Goal: Information Seeking & Learning: Compare options

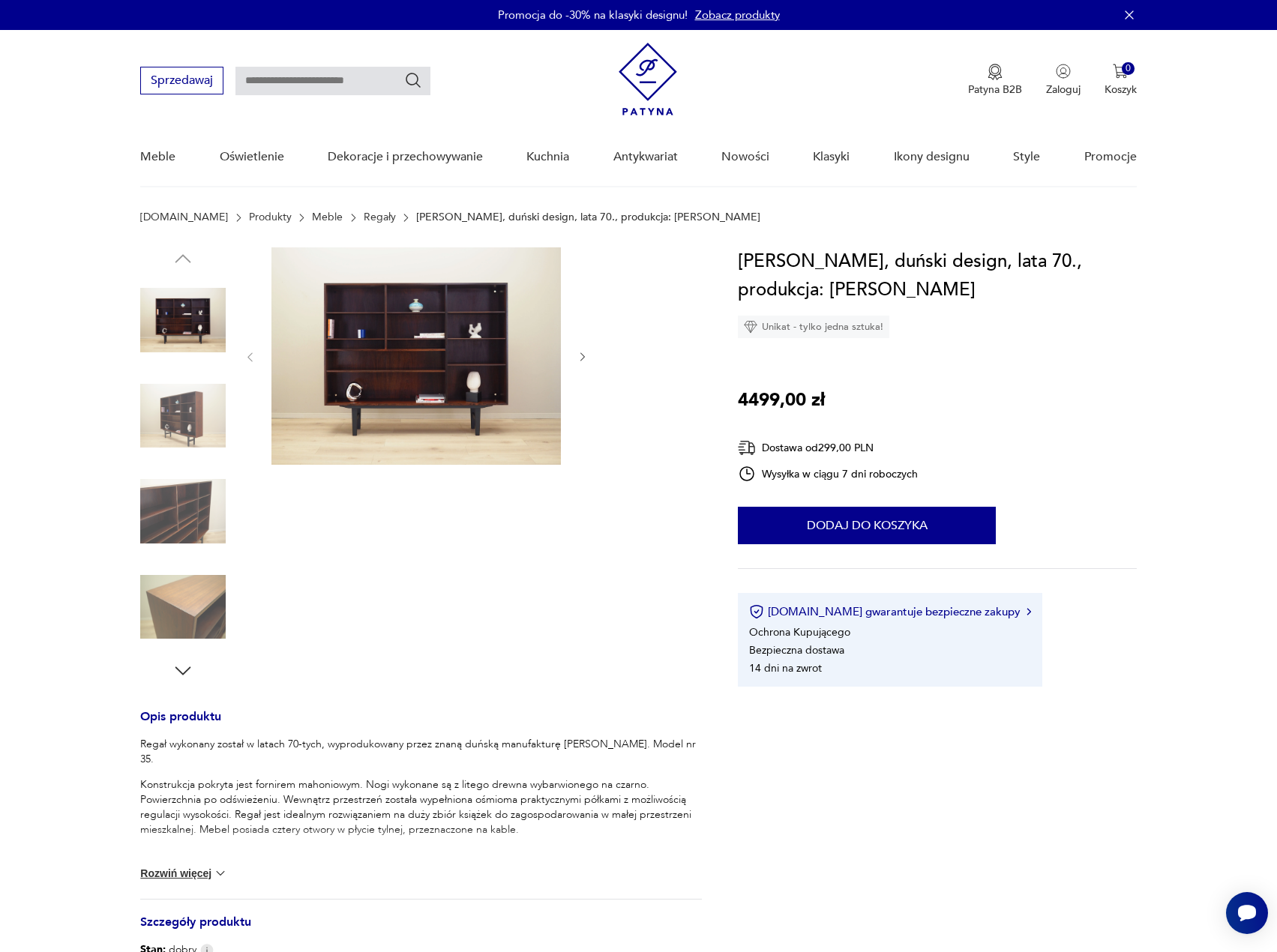
click at [364, 220] on link "Regały" at bounding box center [379, 217] width 33 height 12
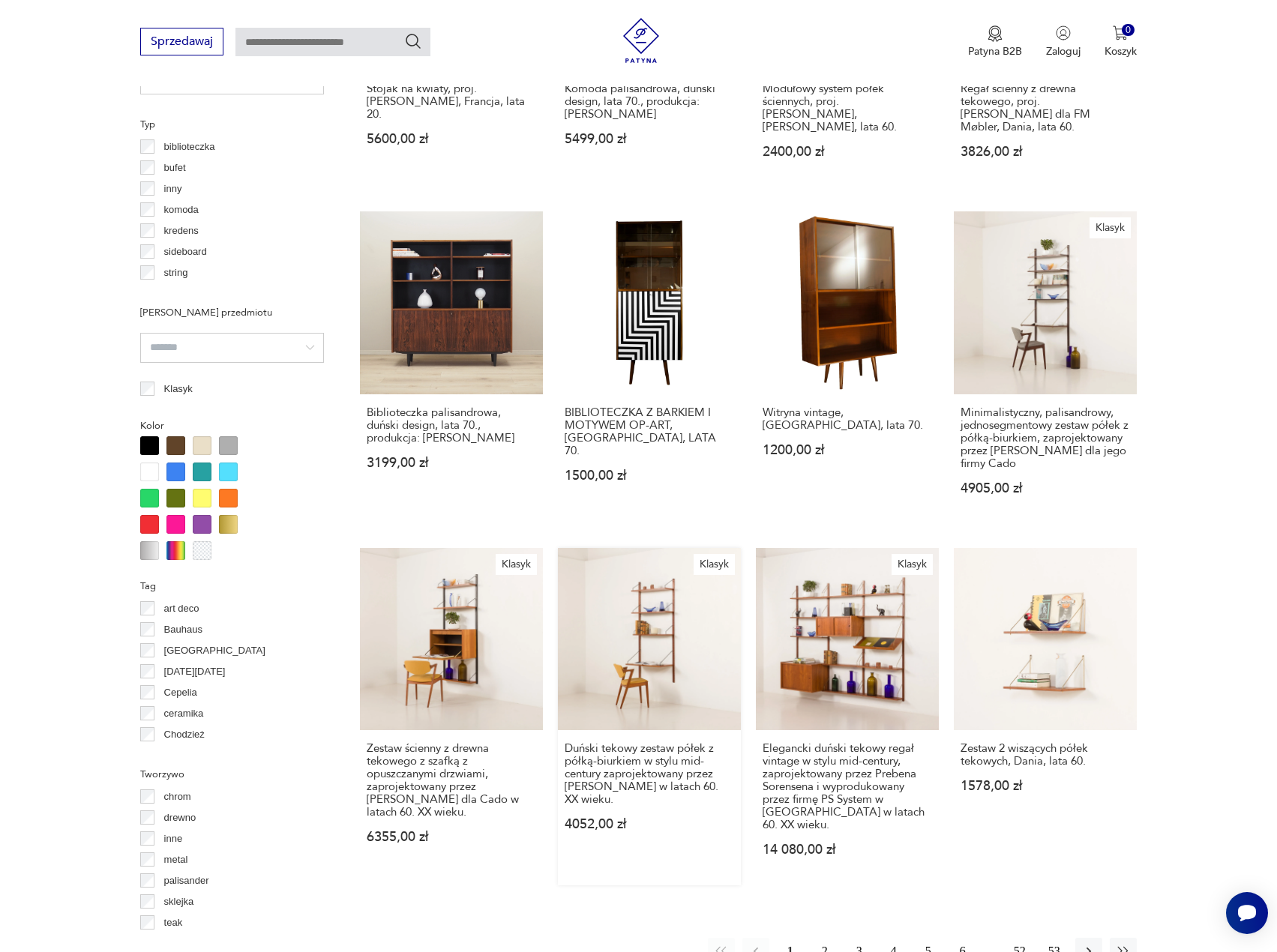
scroll to position [1146, 0]
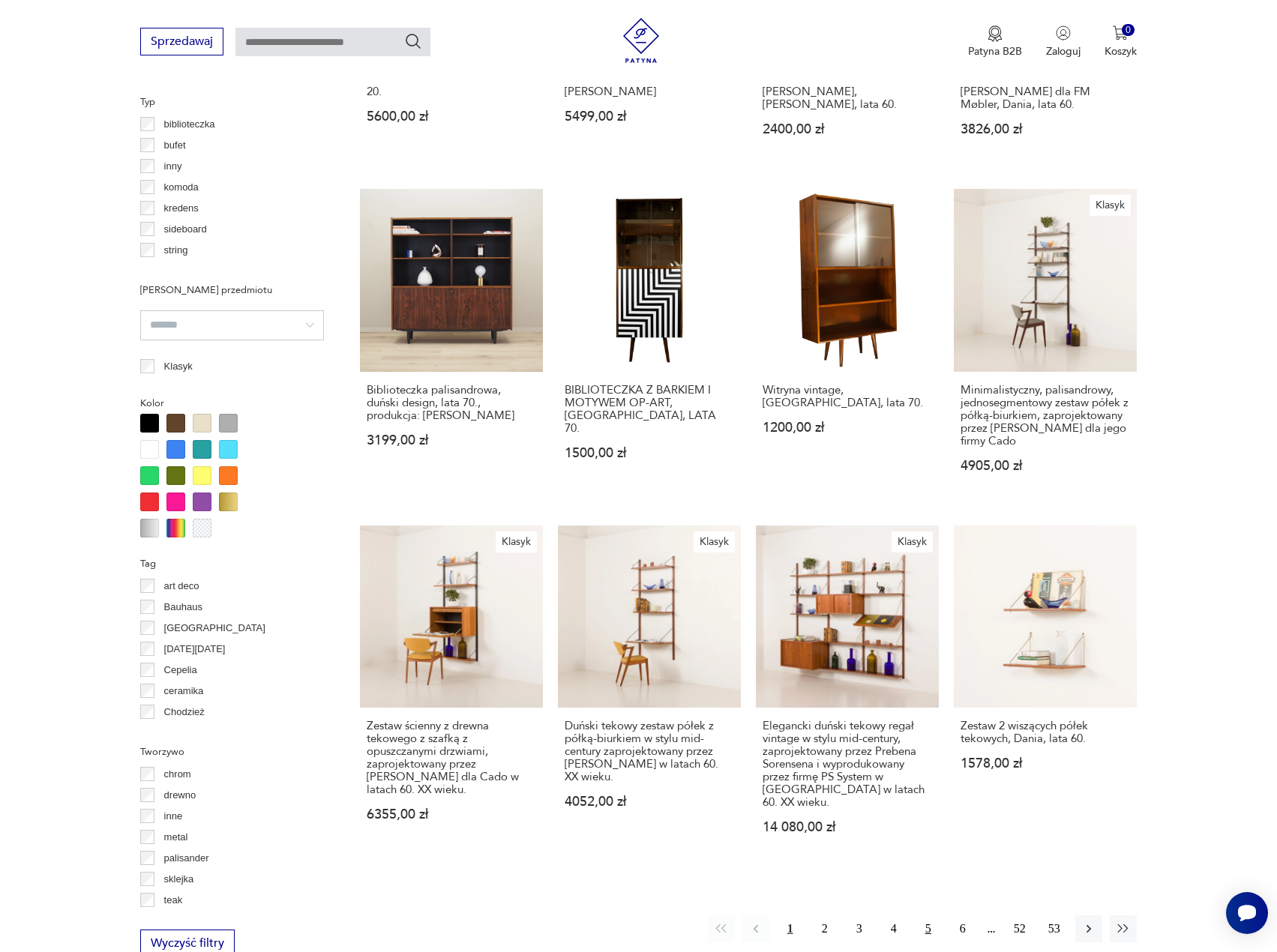
click at [920, 915] on button "5" at bounding box center [927, 928] width 27 height 27
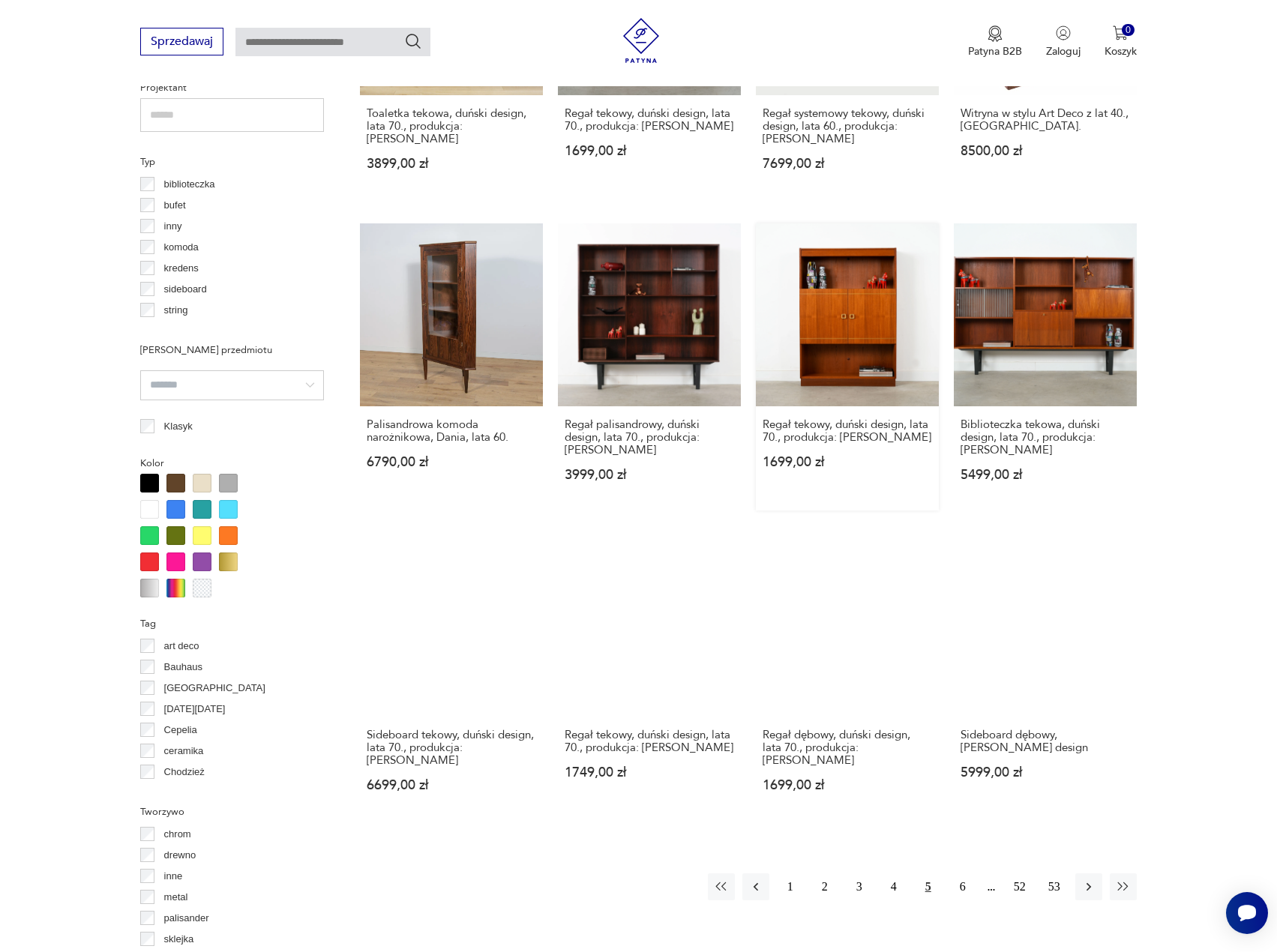
scroll to position [1103, 0]
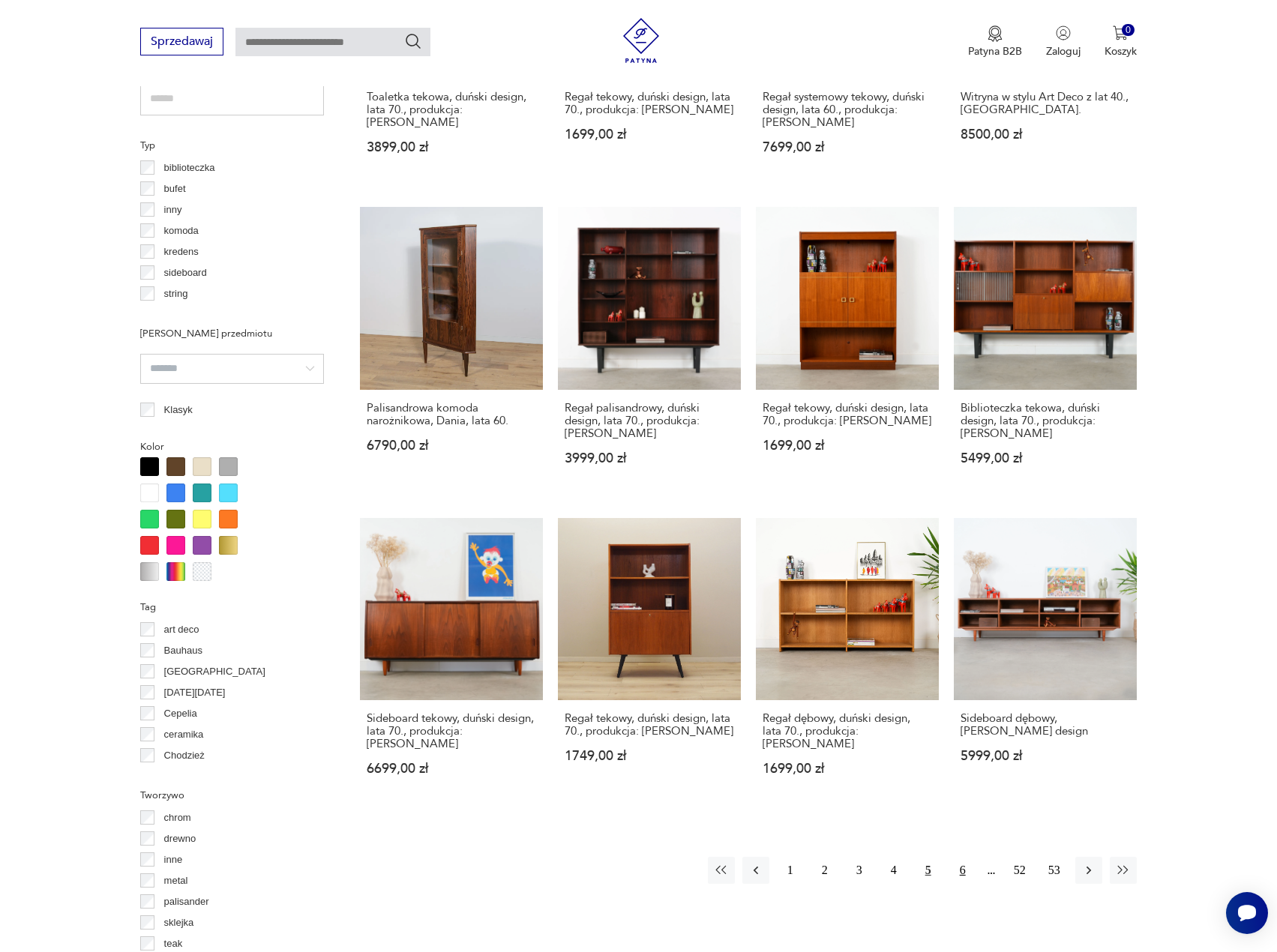
click at [968, 857] on button "6" at bounding box center [962, 870] width 27 height 27
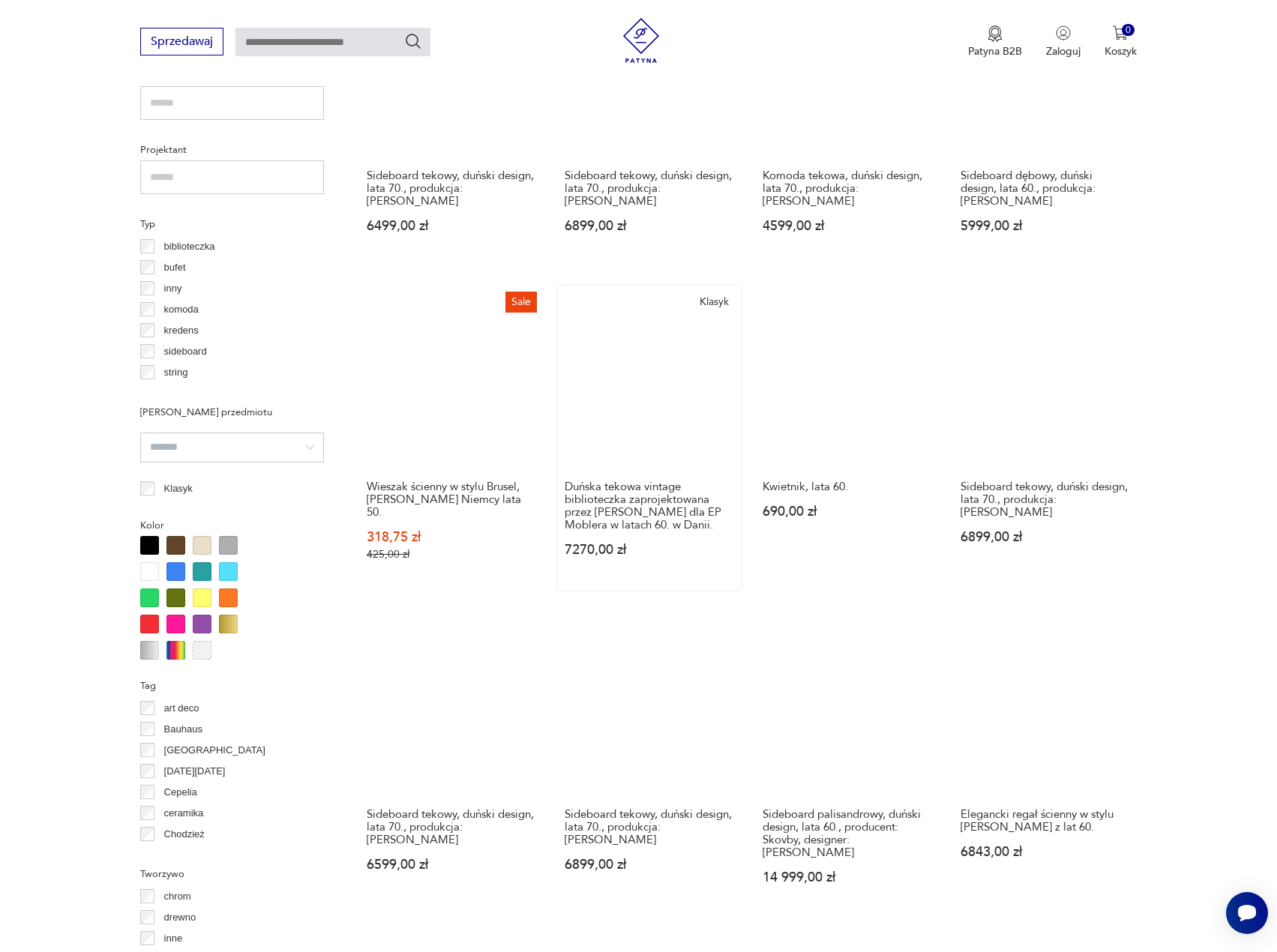
scroll to position [1028, 0]
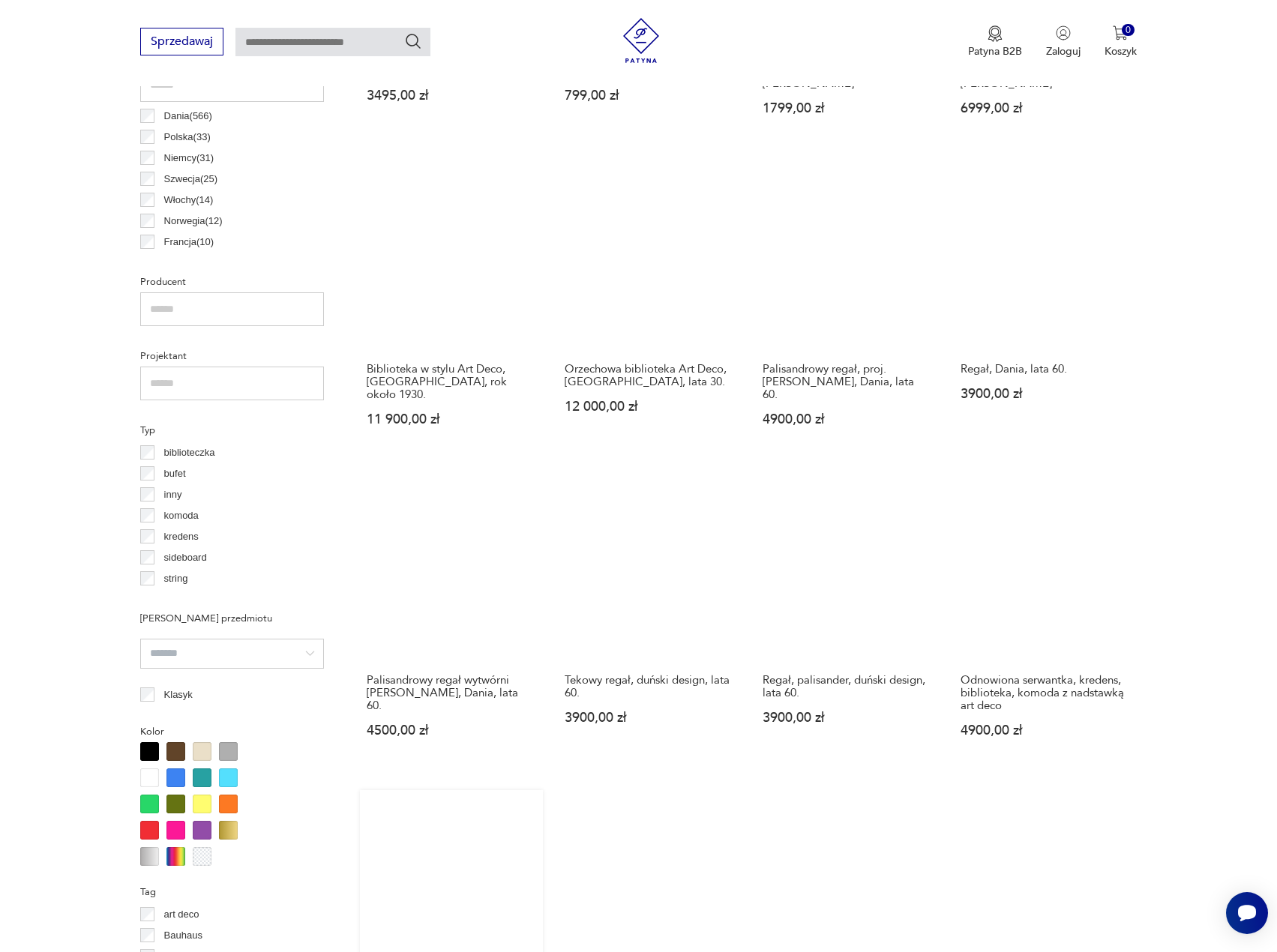
scroll to position [1178, 0]
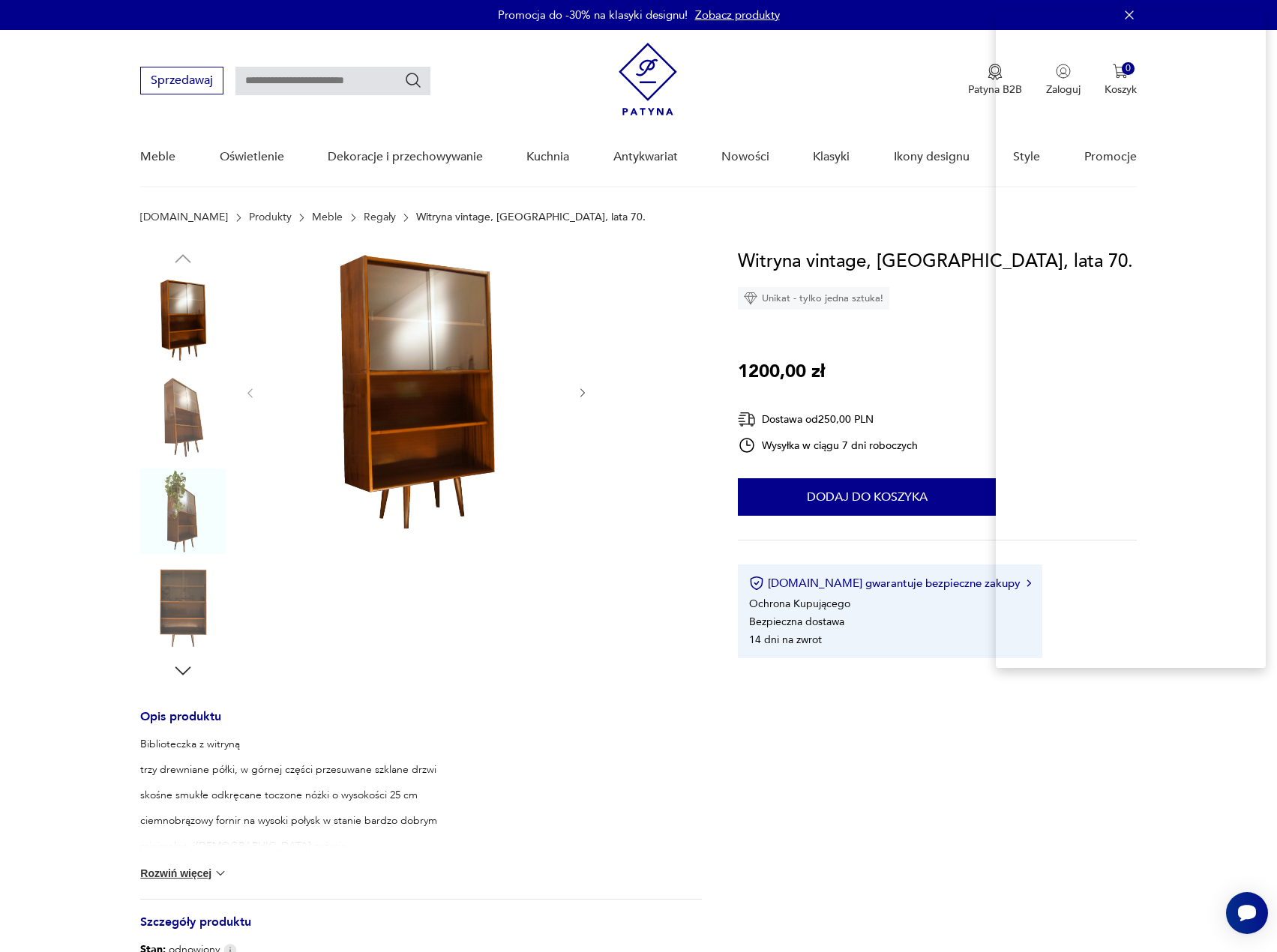
click at [899, 261] on h1 "Witryna vintage, [GEOGRAPHIC_DATA], lata 70." at bounding box center [935, 262] width 395 height 29
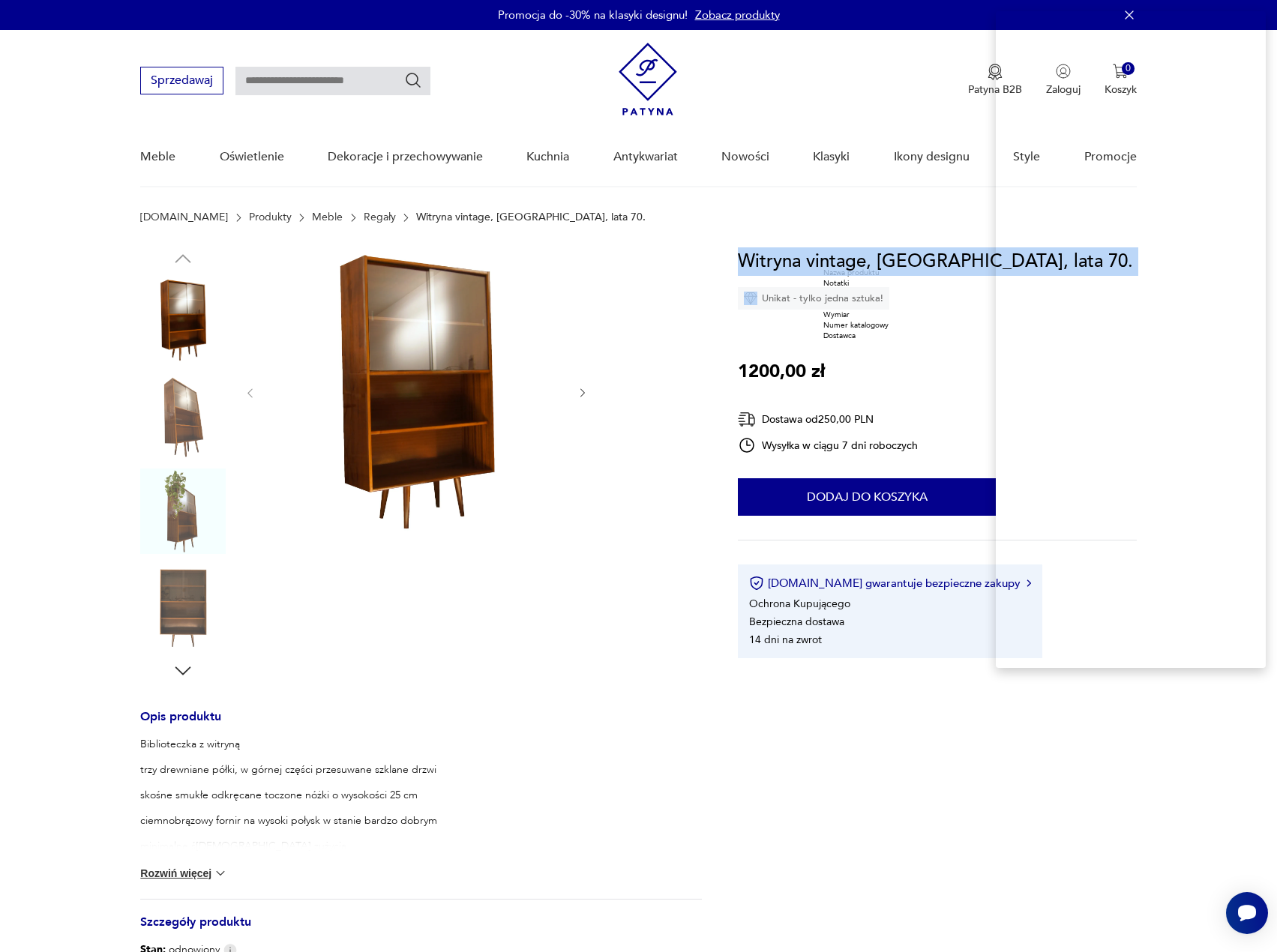
click at [899, 261] on h1 "Witryna vintage, [GEOGRAPHIC_DATA], lata 70." at bounding box center [935, 262] width 395 height 29
click at [889, 279] on div "Nazwa produktu" at bounding box center [856, 273] width 65 height 11
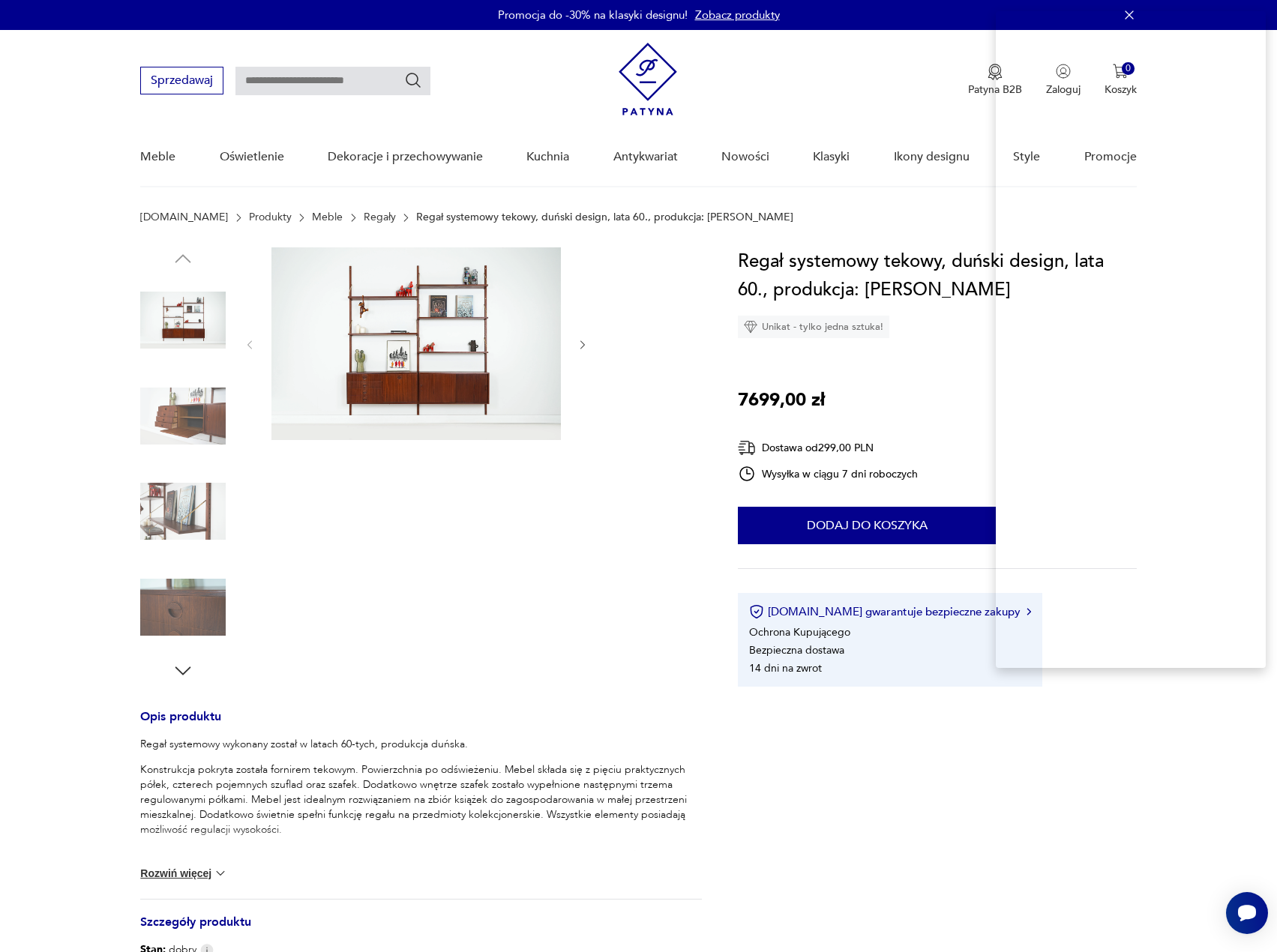
click at [825, 261] on h1 "Regał systemowy tekowy, duński design, lata 60., produkcja: [PERSON_NAME]" at bounding box center [937, 276] width 398 height 57
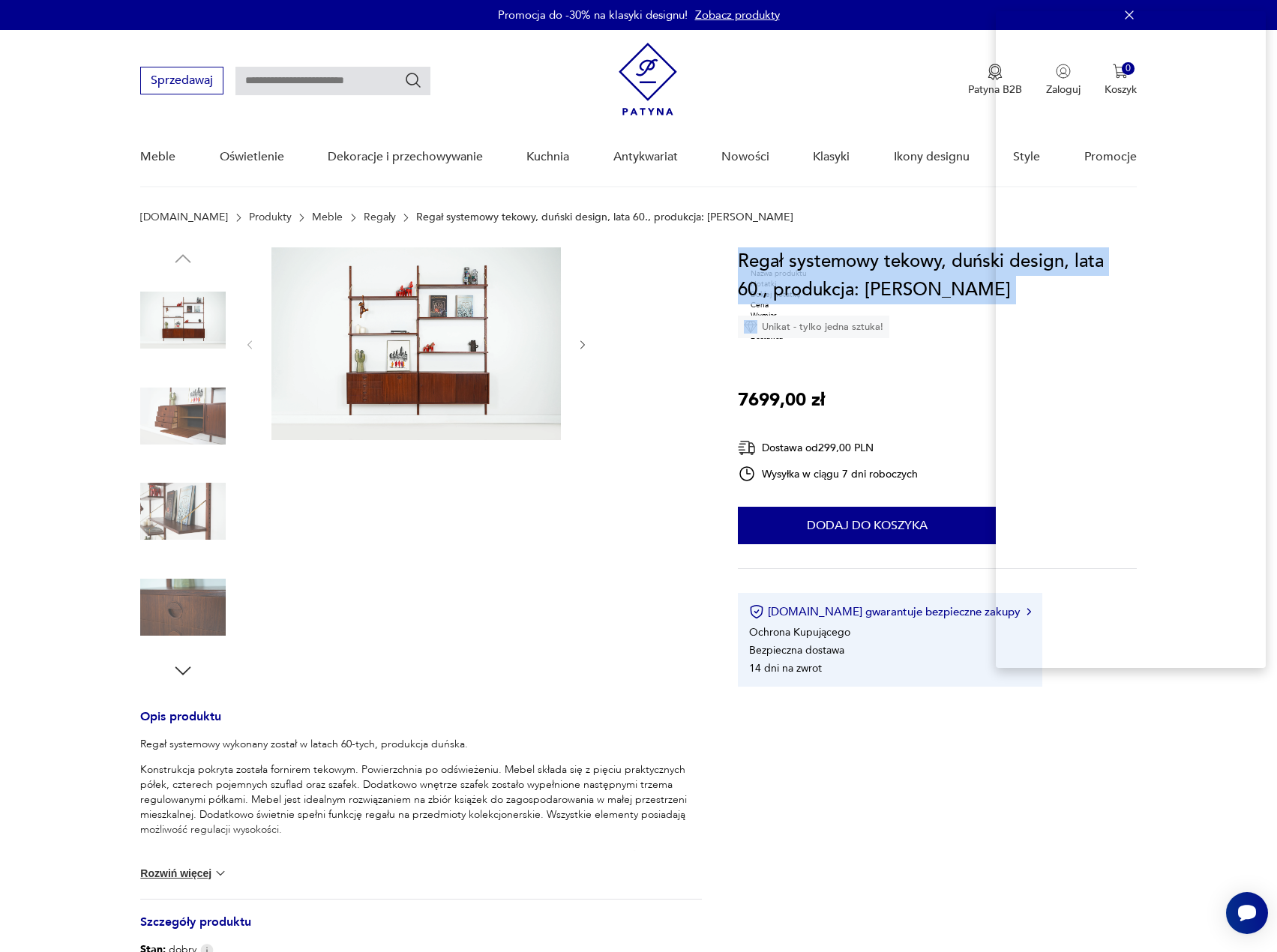
click at [825, 261] on h1 "Regał systemowy tekowy, duński design, lata 60., produkcja: [PERSON_NAME]" at bounding box center [937, 276] width 398 height 57
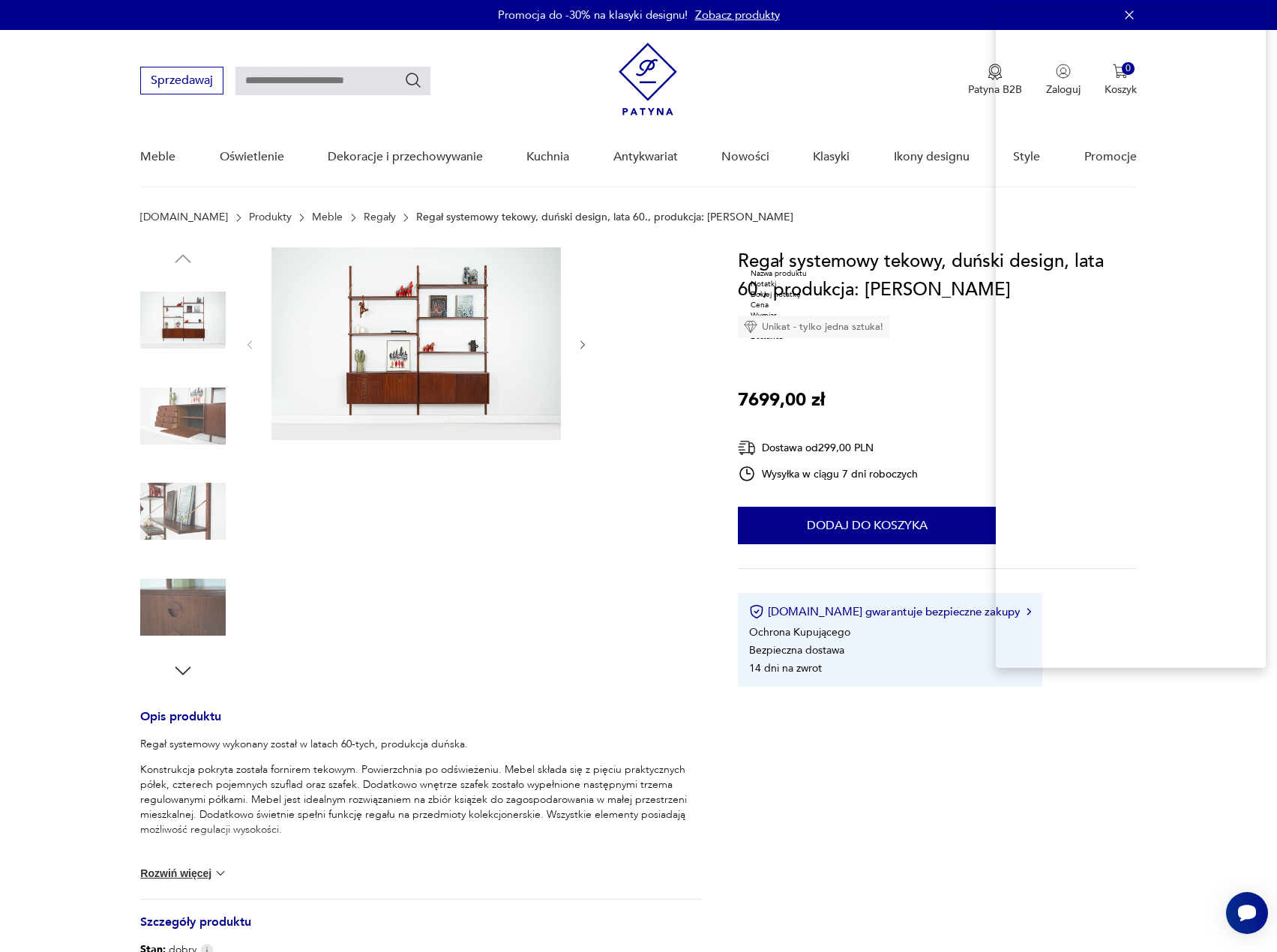
click at [331, 794] on p "Konstrukcja pokryta została fornirem tekowym. Powierzchnia po odświeżeniu. Mebe…" at bounding box center [421, 800] width 562 height 75
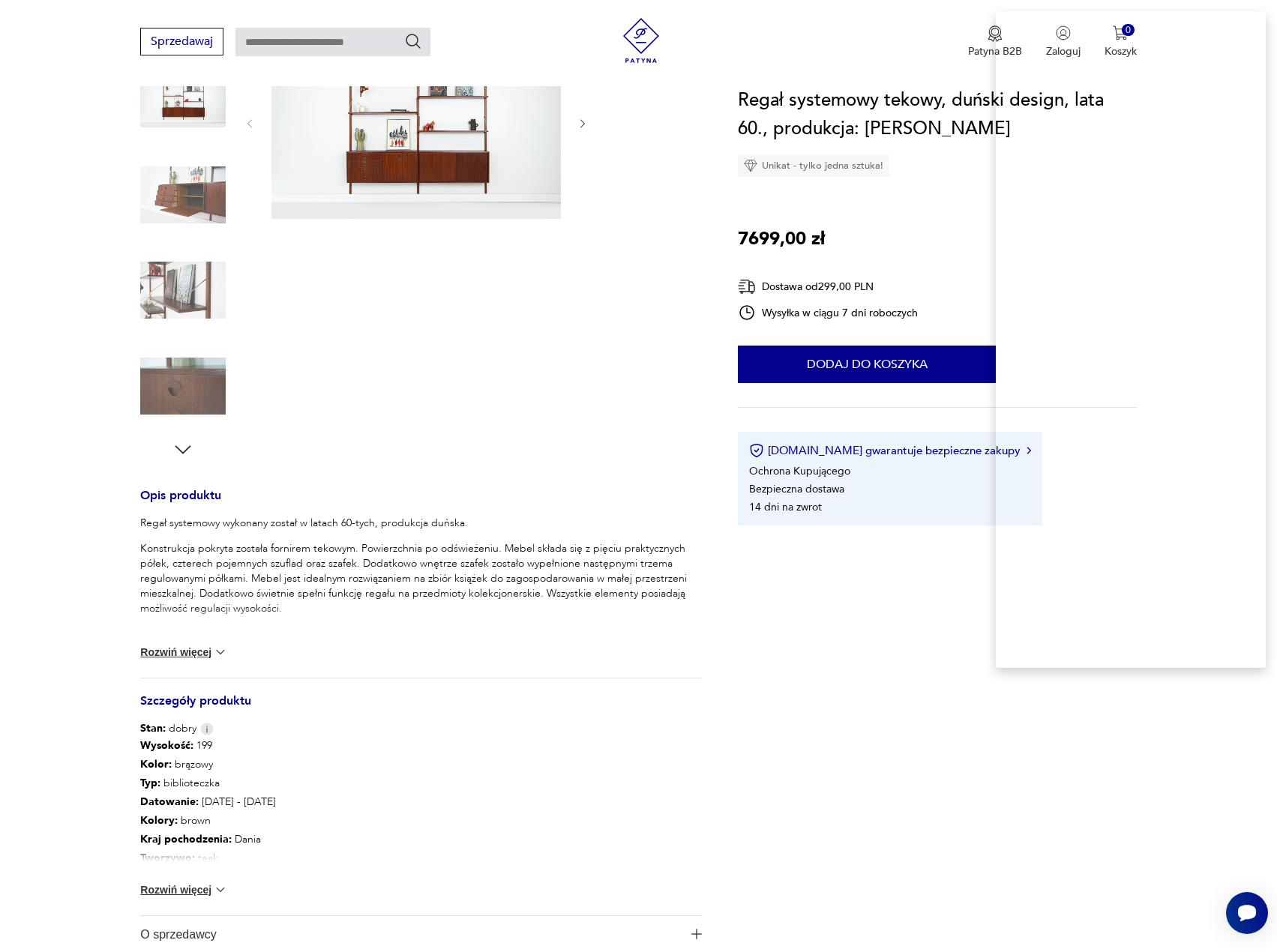
scroll to position [225, 0]
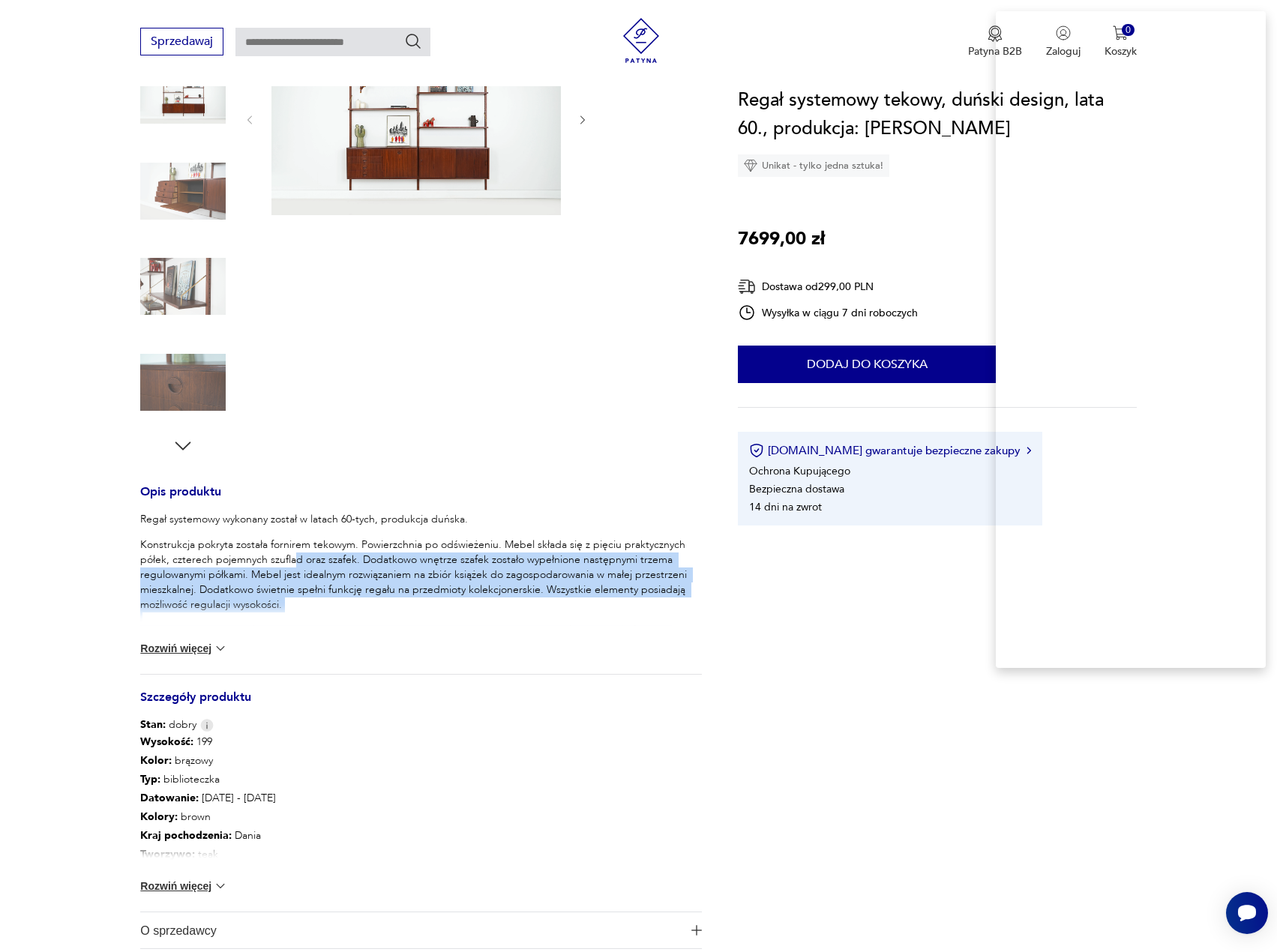
drag, startPoint x: 294, startPoint y: 557, endPoint x: 363, endPoint y: 659, distance: 123.1
click at [363, 651] on div "Regał systemowy wykonany został w latach 60-tych, produkcja duńska. Konstrukcja…" at bounding box center [421, 592] width 562 height 161
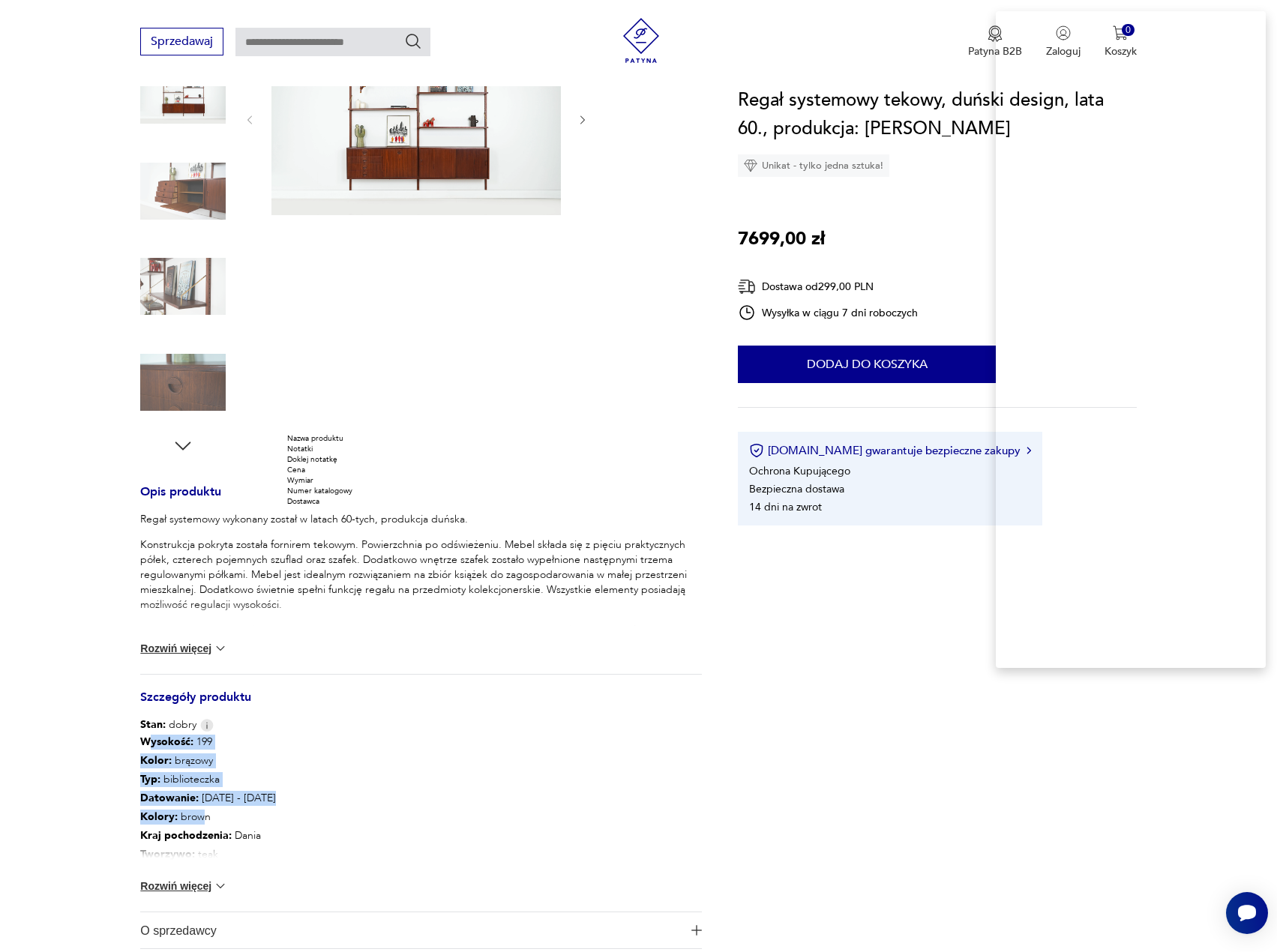
drag, startPoint x: 184, startPoint y: 739, endPoint x: 203, endPoint y: 818, distance: 81.3
click at [202, 817] on div "Wysokość : 199 Kolor: brązowy Typ : biblioteczka Datowanie : [DATE] - [DATE] Ko…" at bounding box center [208, 797] width 136 height 131
click at [191, 884] on button "Rozwiń więcej" at bounding box center [184, 886] width 87 height 15
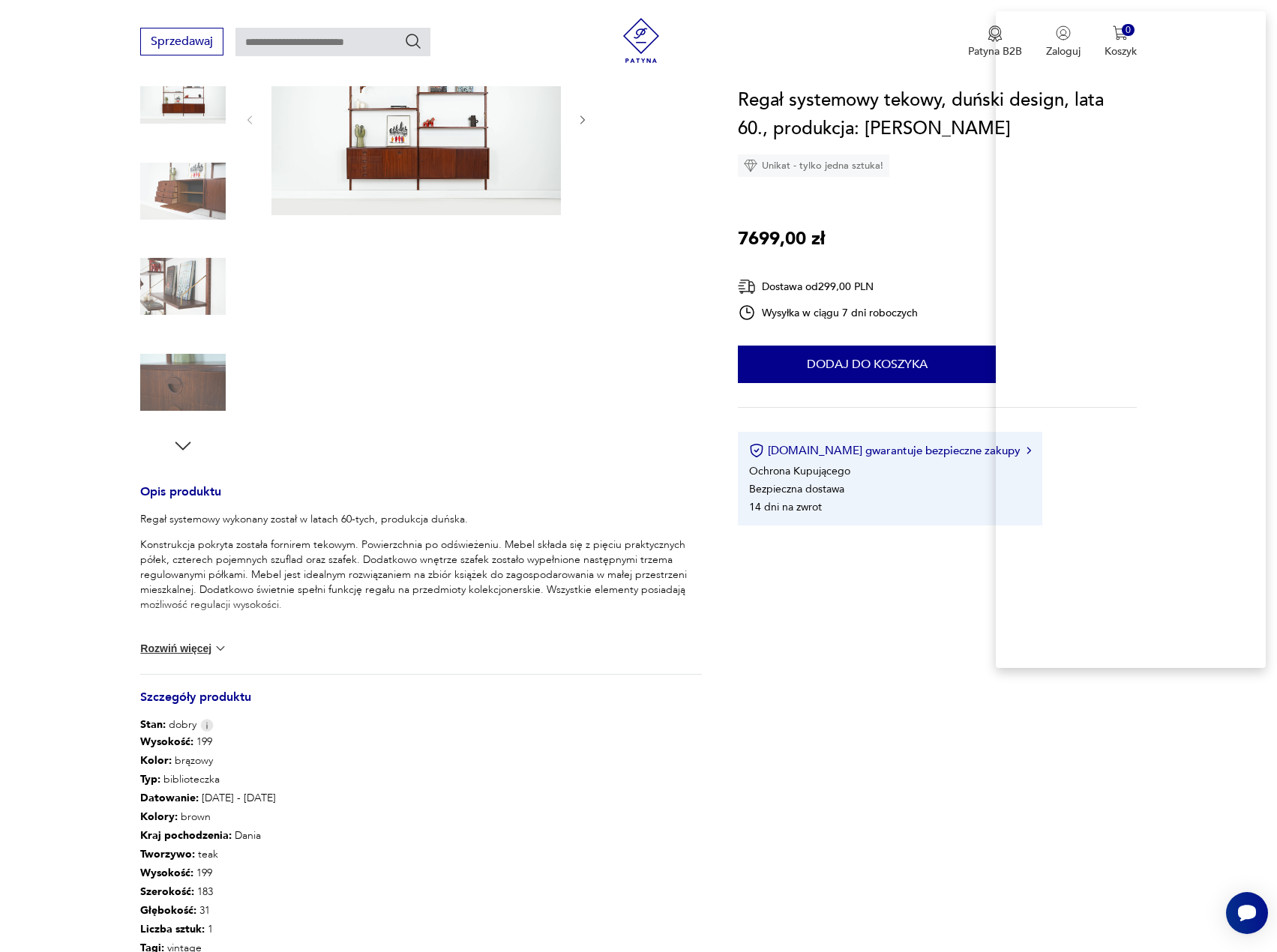
click at [490, 726] on div "Stan: dobry" at bounding box center [421, 724] width 562 height 15
drag, startPoint x: 186, startPoint y: 868, endPoint x: 214, endPoint y: 904, distance: 45.6
click at [214, 904] on div "Wysokość : 199 Kolor: brązowy Typ : biblioteczka Datowanie : [DATE] - [DATE] Ko…" at bounding box center [208, 844] width 136 height 225
click at [482, 598] on p "Konstrukcja pokryta została fornirem tekowym. Powierzchnia po odświeżeniu. Mebe…" at bounding box center [421, 576] width 562 height 75
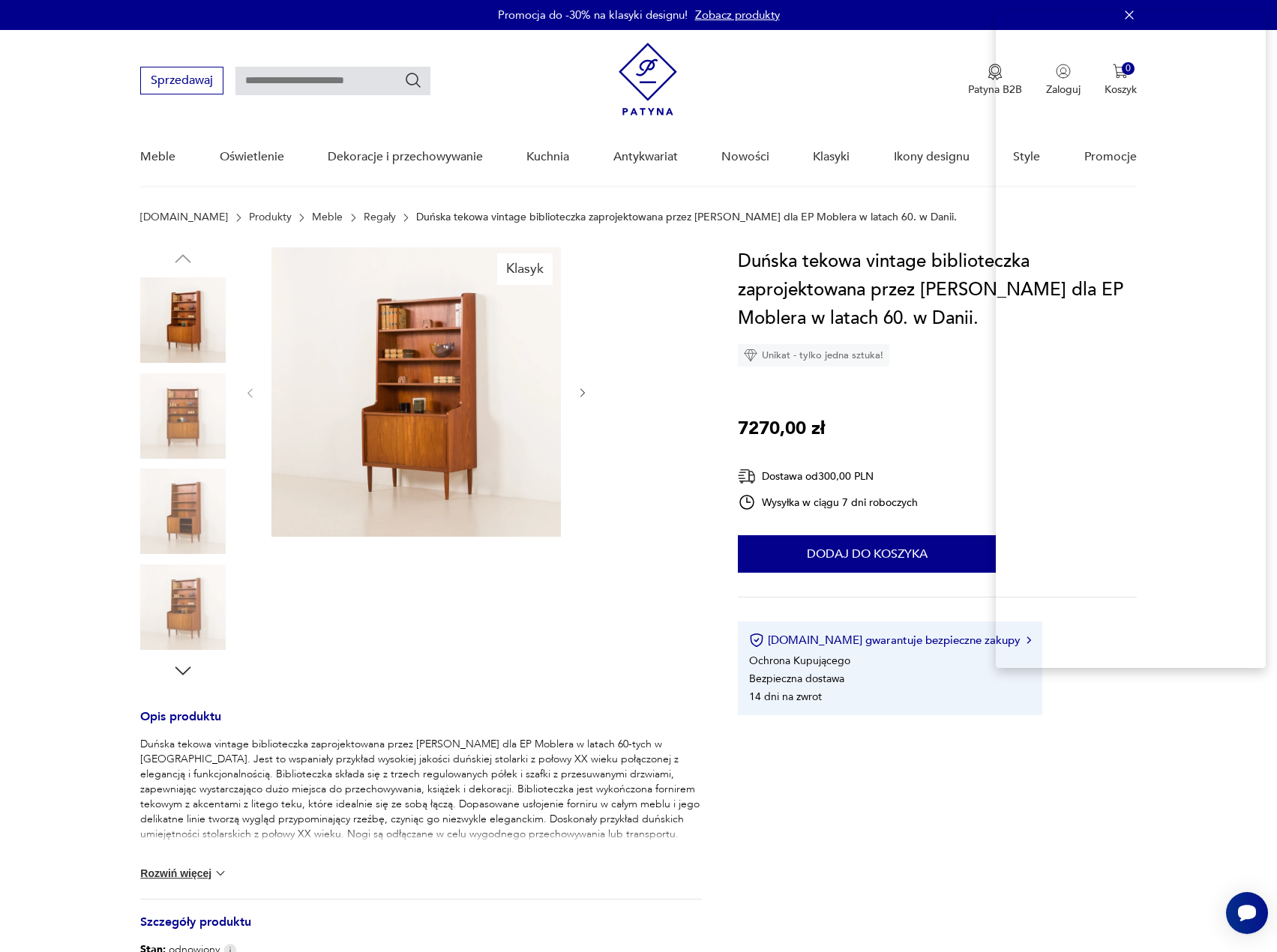
click at [789, 286] on h1 "Duńska tekowa vintage biblioteczka zaprojektowana przez Erika Petersena dla EP …" at bounding box center [937, 290] width 398 height 85
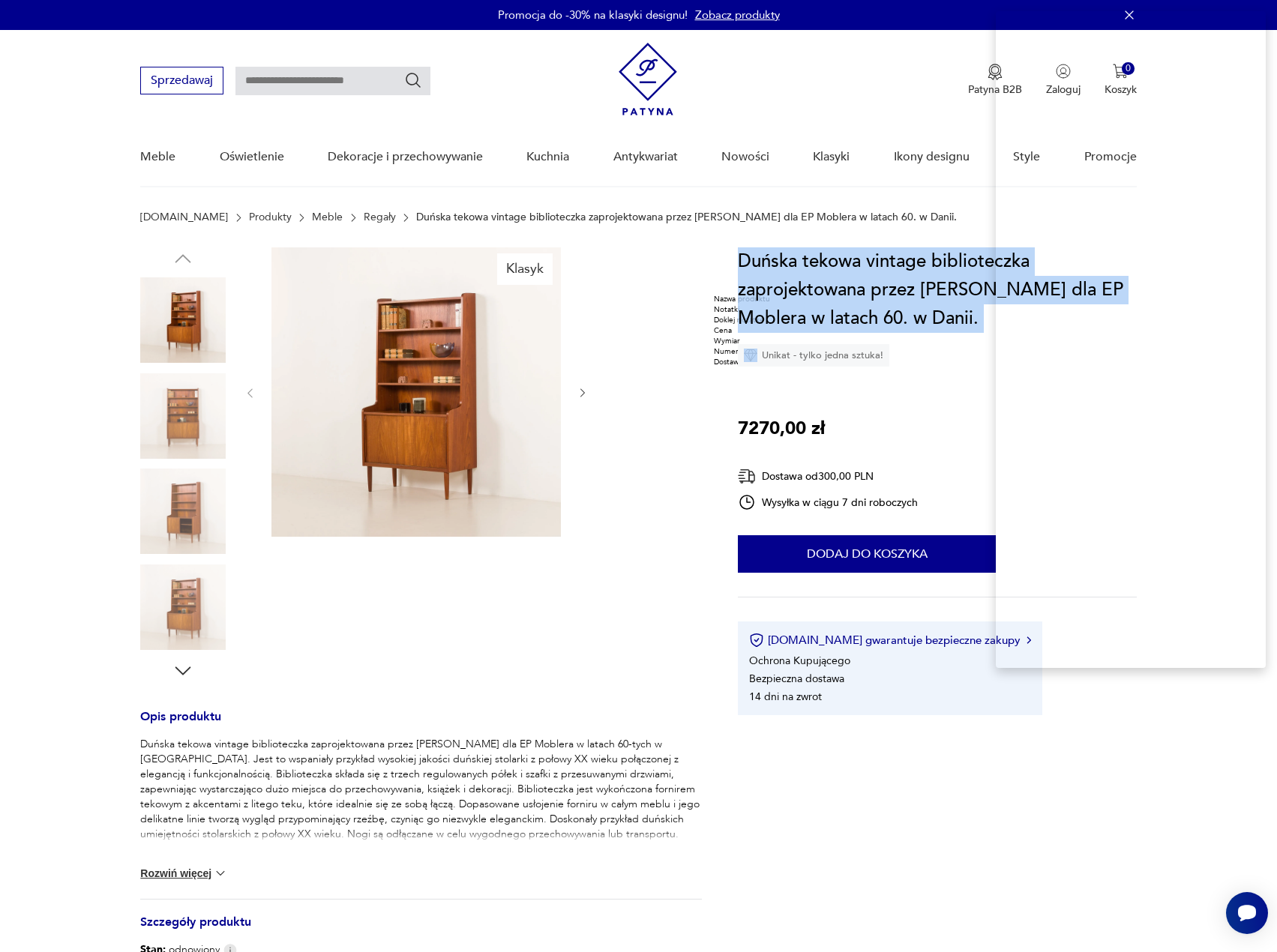
click at [789, 286] on h1 "Duńska tekowa vintage biblioteczka zaprojektowana przez Erika Petersena dla EP …" at bounding box center [937, 290] width 398 height 85
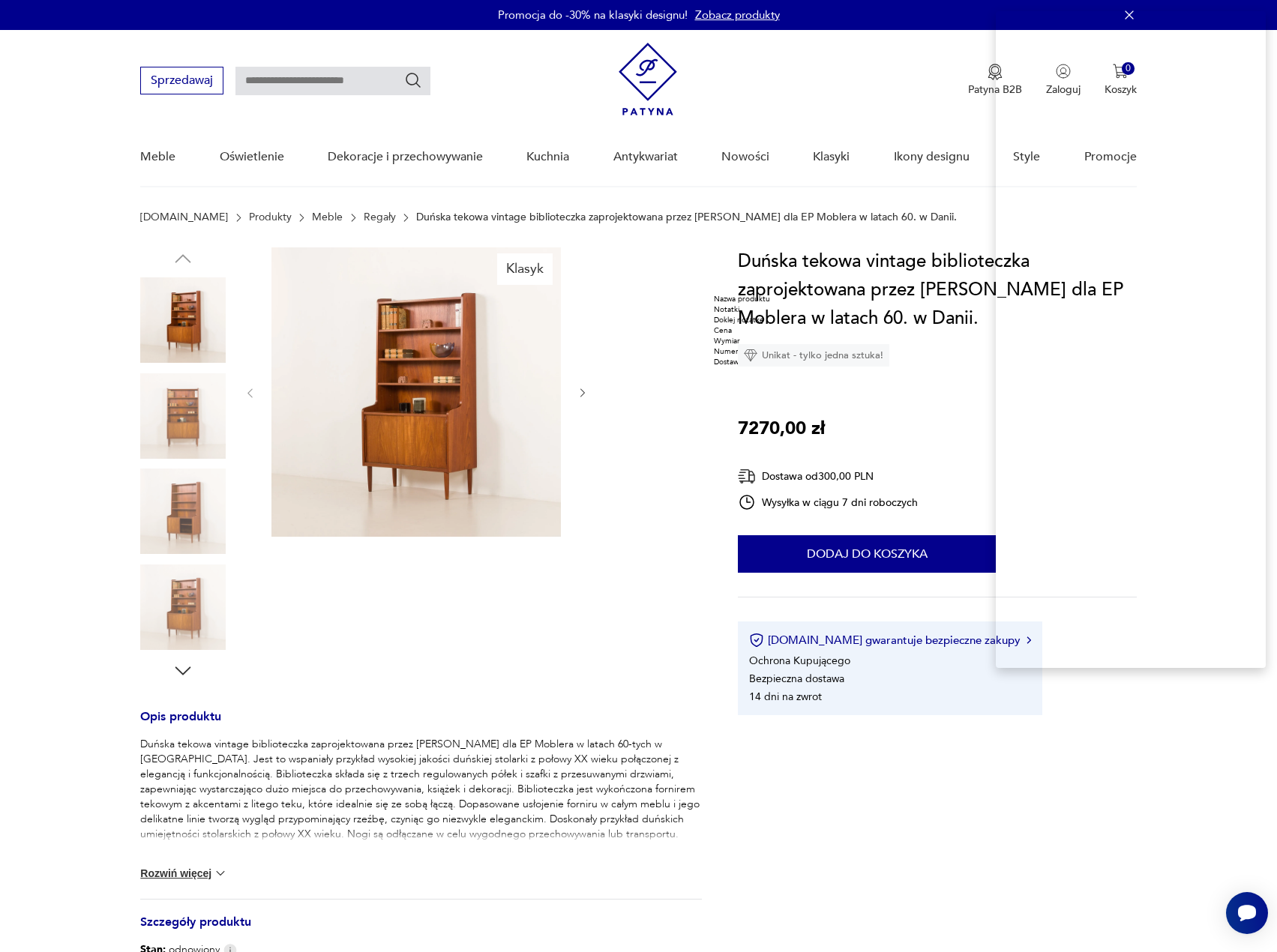
click at [779, 304] on div "Nazwa produktu" at bounding box center [747, 299] width 65 height 11
